Goal: Task Accomplishment & Management: Manage account settings

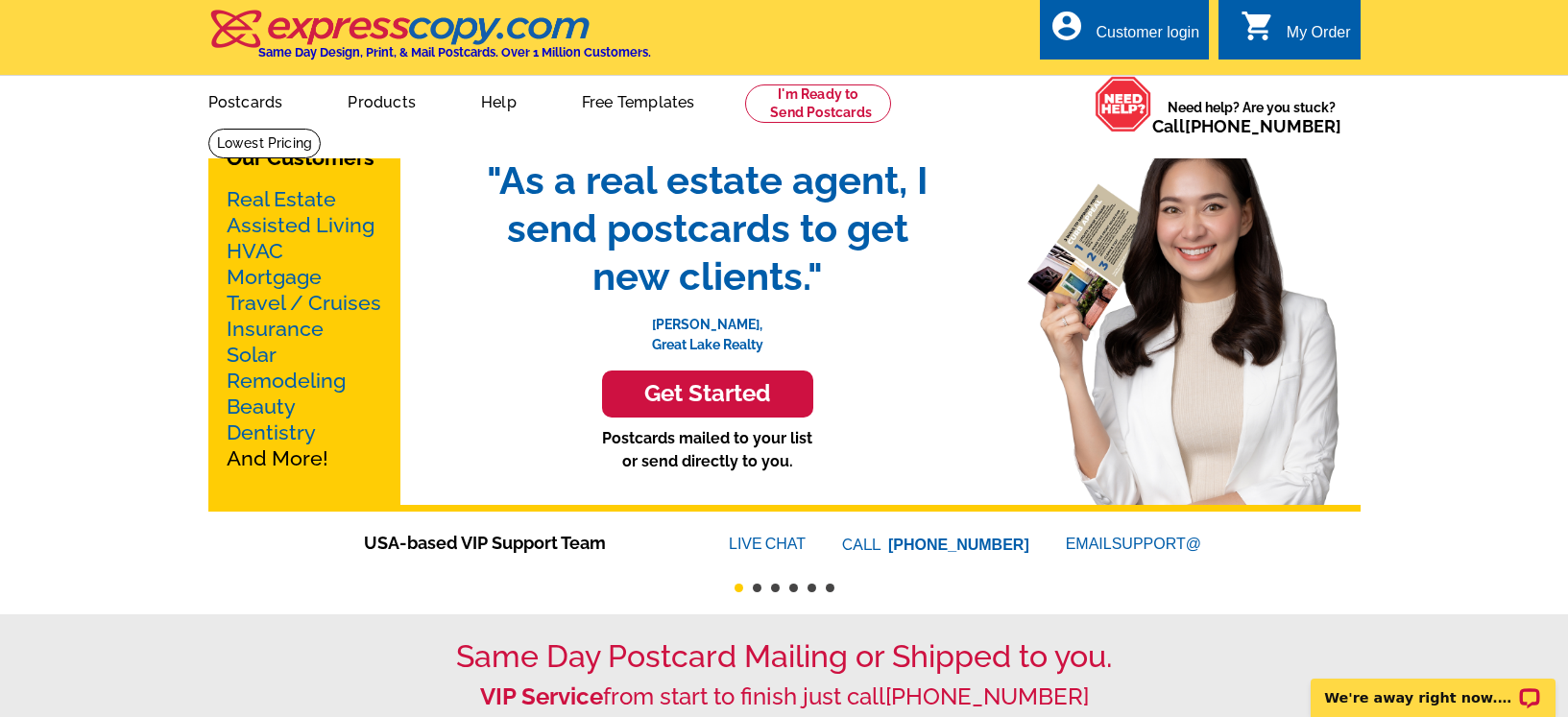
click at [1118, 36] on div "Customer login" at bounding box center [1147, 36] width 104 height 27
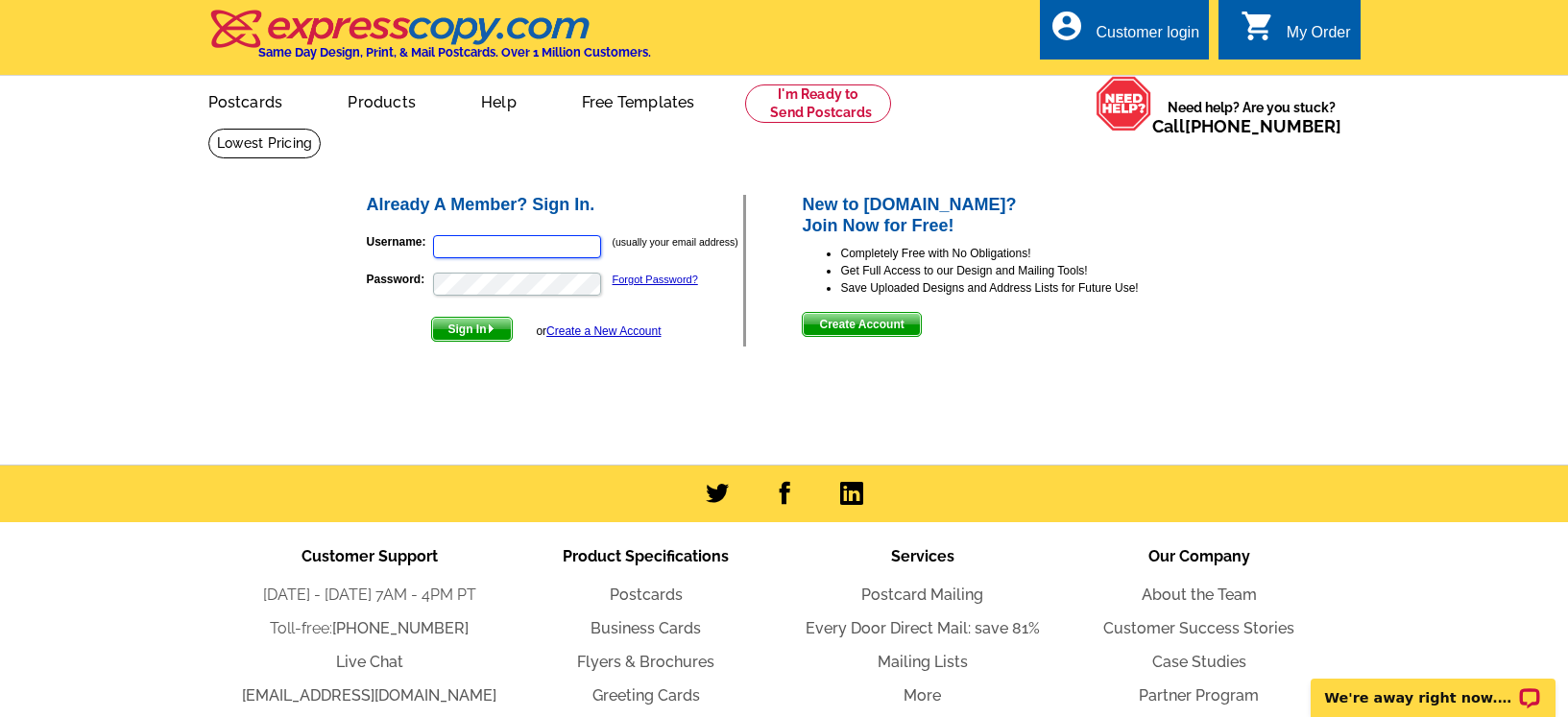
click at [570, 243] on input "Username:" at bounding box center [517, 247] width 168 height 23
type input "[EMAIL_ADDRESS][DOMAIN_NAME]"
click at [431, 317] on button "Sign In" at bounding box center [471, 328] width 82 height 25
click at [486, 324] on span "Sign In" at bounding box center [471, 328] width 80 height 23
